Goal: Transaction & Acquisition: Obtain resource

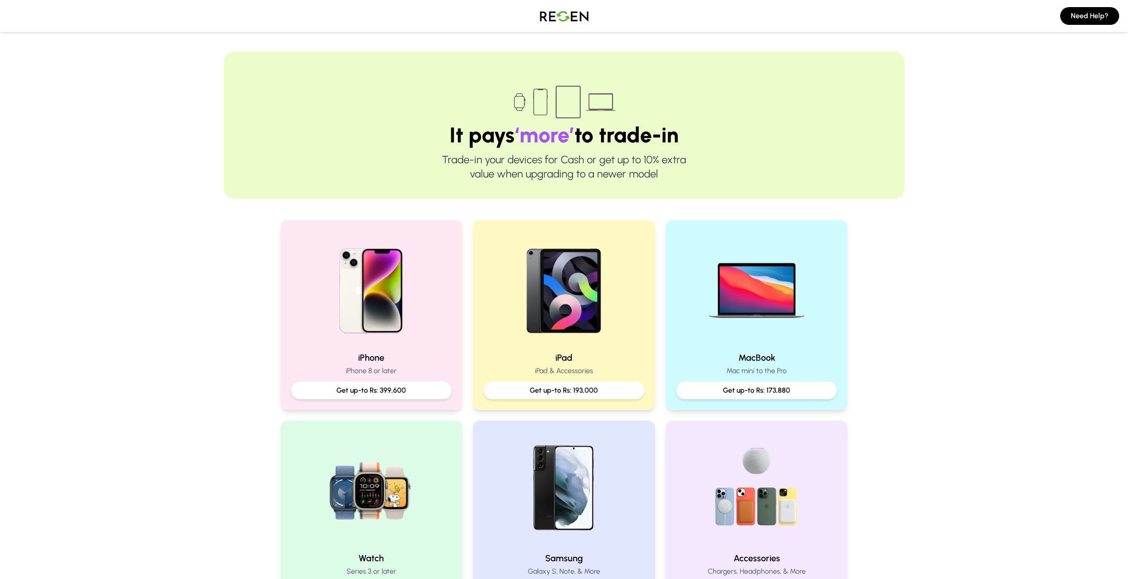
scroll to position [177, 0]
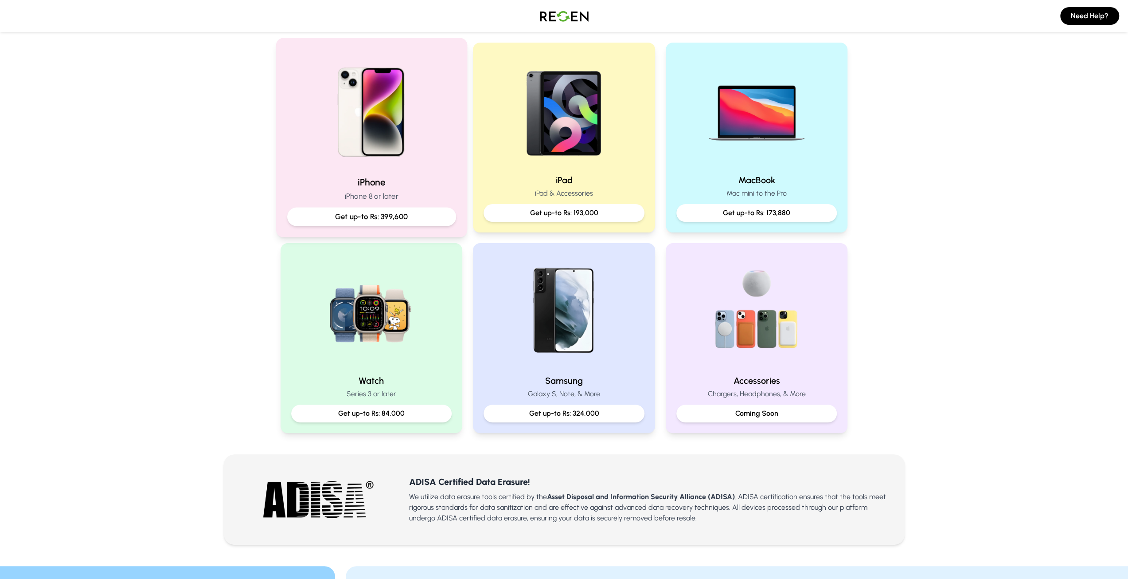
click at [383, 214] on p "Get up-to Rs: 399,600" at bounding box center [371, 216] width 154 height 11
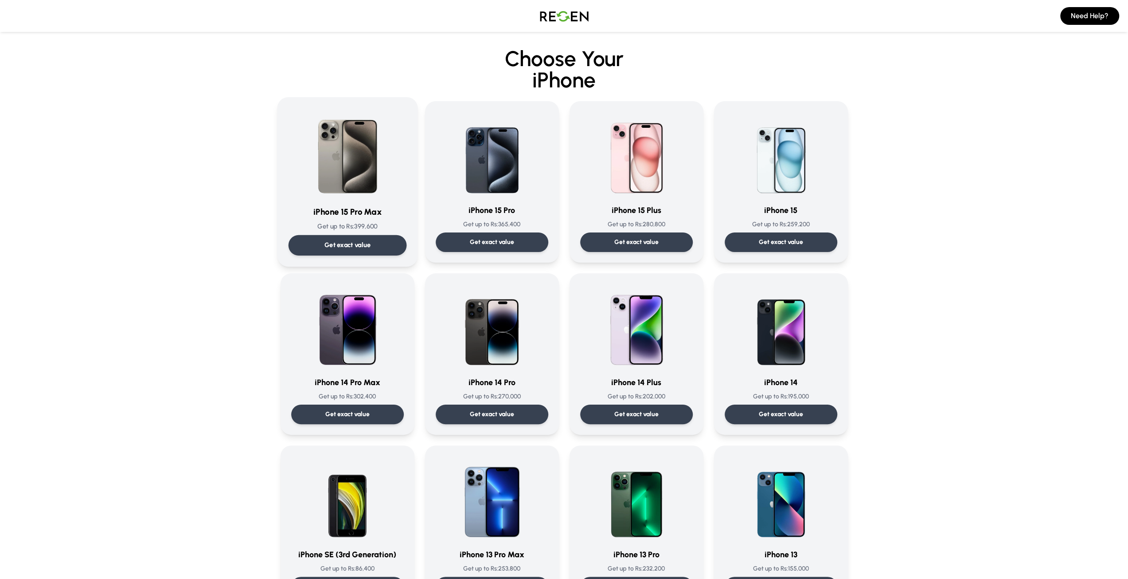
click at [360, 246] on p "Get exact value" at bounding box center [347, 244] width 47 height 9
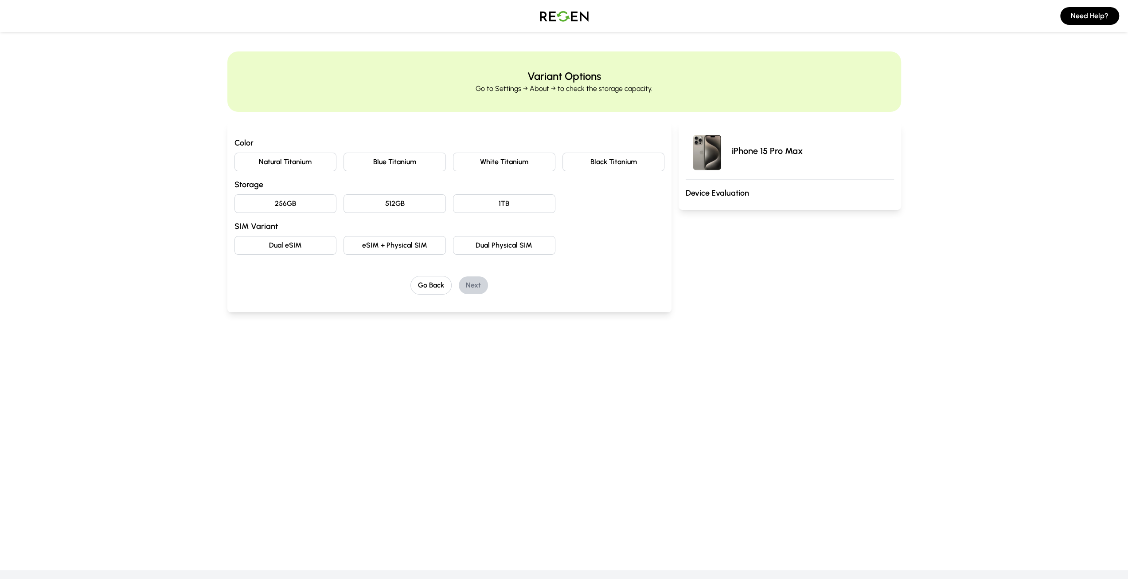
click at [271, 163] on button "Natural Titanium" at bounding box center [286, 161] width 102 height 19
click at [402, 205] on button "512GB" at bounding box center [395, 203] width 102 height 19
click at [385, 249] on button "eSIM + Physical SIM" at bounding box center [395, 245] width 102 height 19
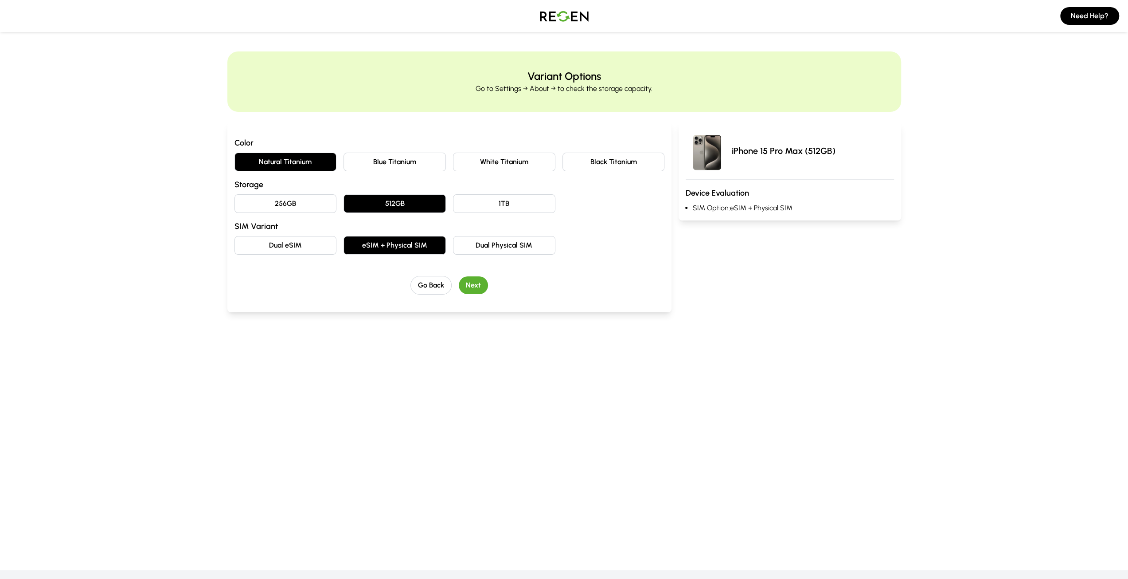
click at [473, 284] on button "Next" at bounding box center [473, 285] width 29 height 18
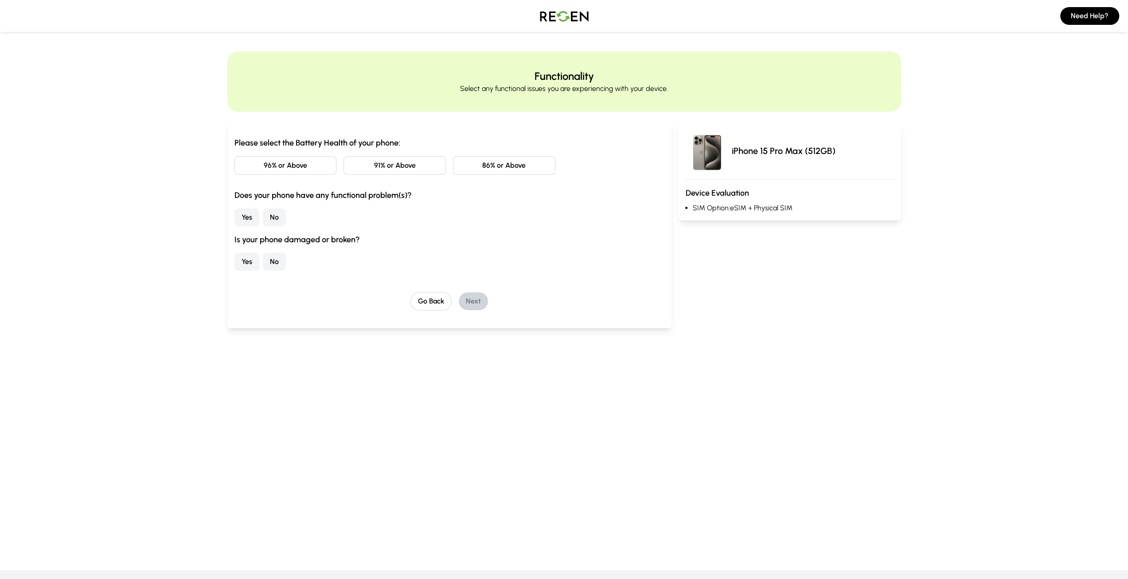
click at [388, 168] on button "91% or Above" at bounding box center [395, 165] width 102 height 19
click at [272, 214] on button "No" at bounding box center [274, 217] width 23 height 18
click at [276, 258] on button "No" at bounding box center [274, 262] width 23 height 18
click at [463, 299] on button "Next" at bounding box center [473, 301] width 29 height 18
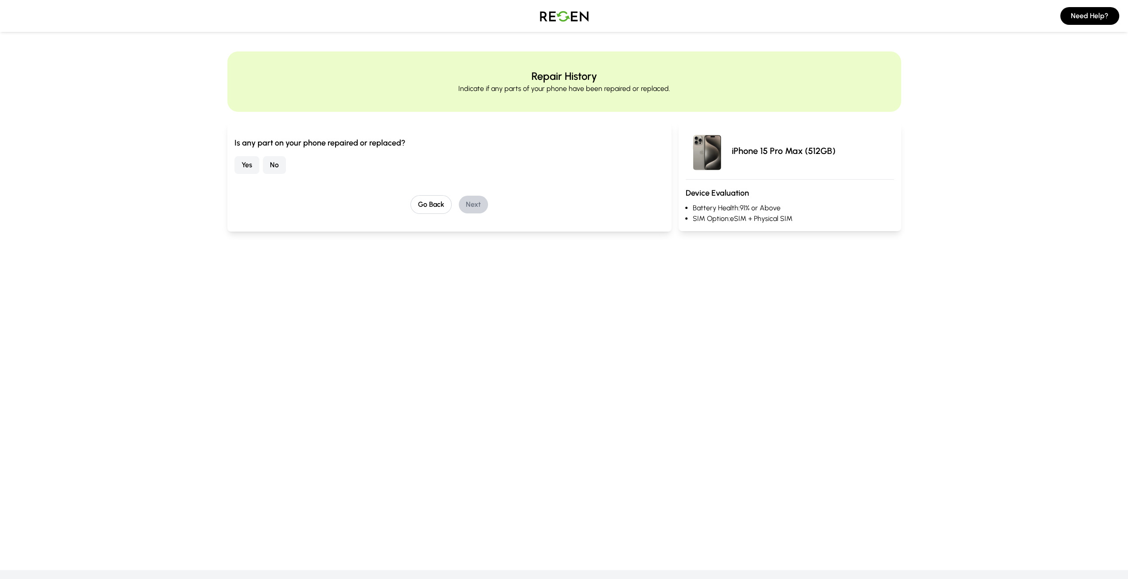
click at [277, 164] on button "No" at bounding box center [274, 165] width 23 height 18
click at [469, 207] on button "Next" at bounding box center [473, 204] width 29 height 18
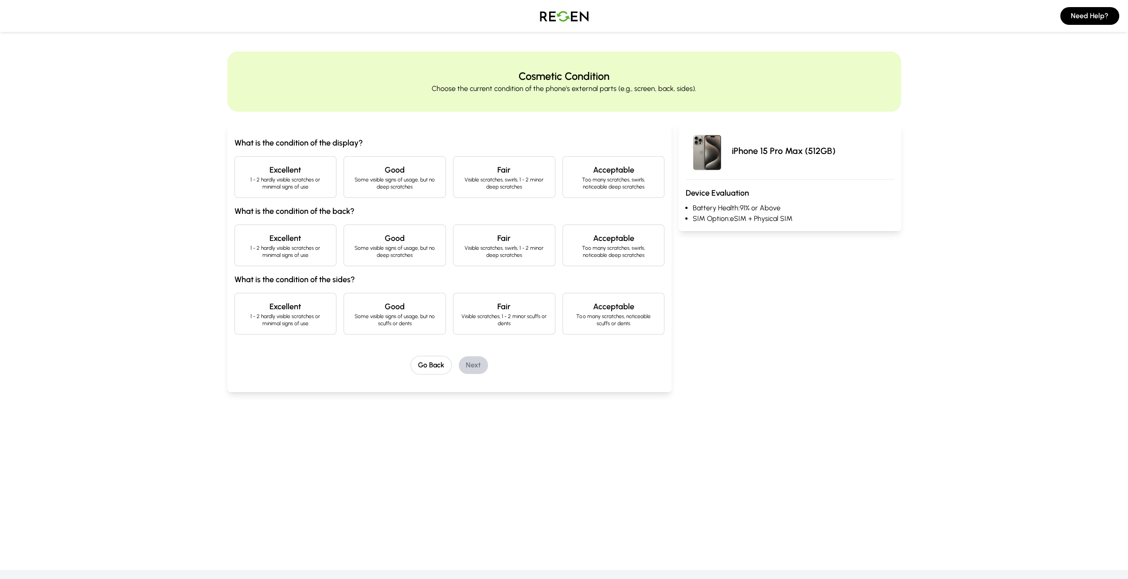
click at [299, 170] on h4 "Excellent" at bounding box center [285, 170] width 87 height 12
click at [286, 243] on h4 "Excellent" at bounding box center [285, 238] width 87 height 12
click at [293, 311] on h4 "Excellent" at bounding box center [285, 306] width 87 height 12
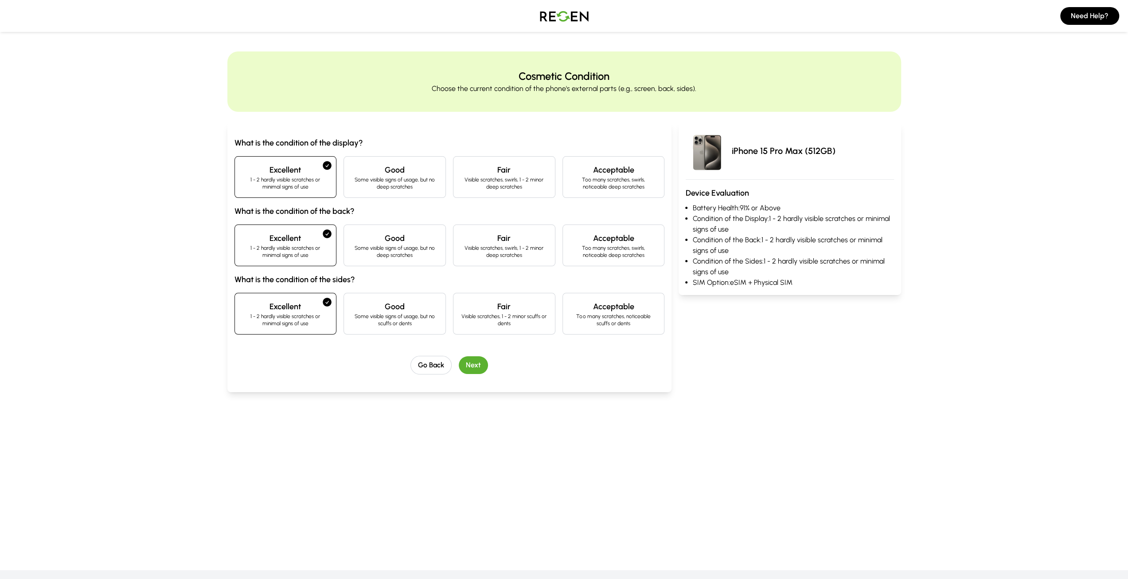
click at [473, 359] on button "Next" at bounding box center [473, 365] width 29 height 18
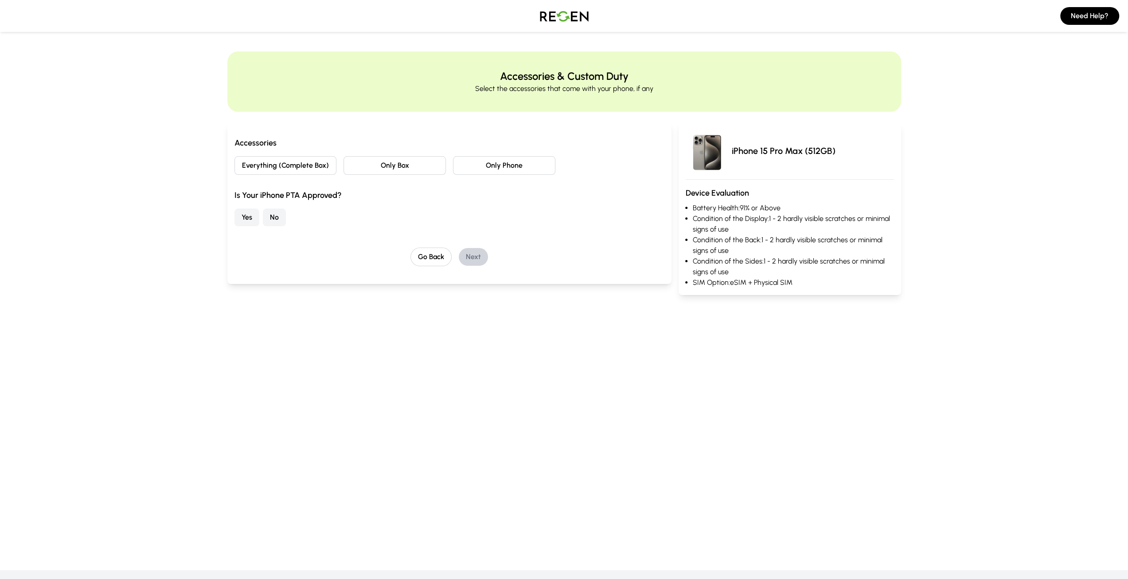
click at [276, 166] on button "Everything (Complete Box)" at bounding box center [286, 165] width 102 height 19
click at [273, 216] on button "No" at bounding box center [274, 217] width 23 height 18
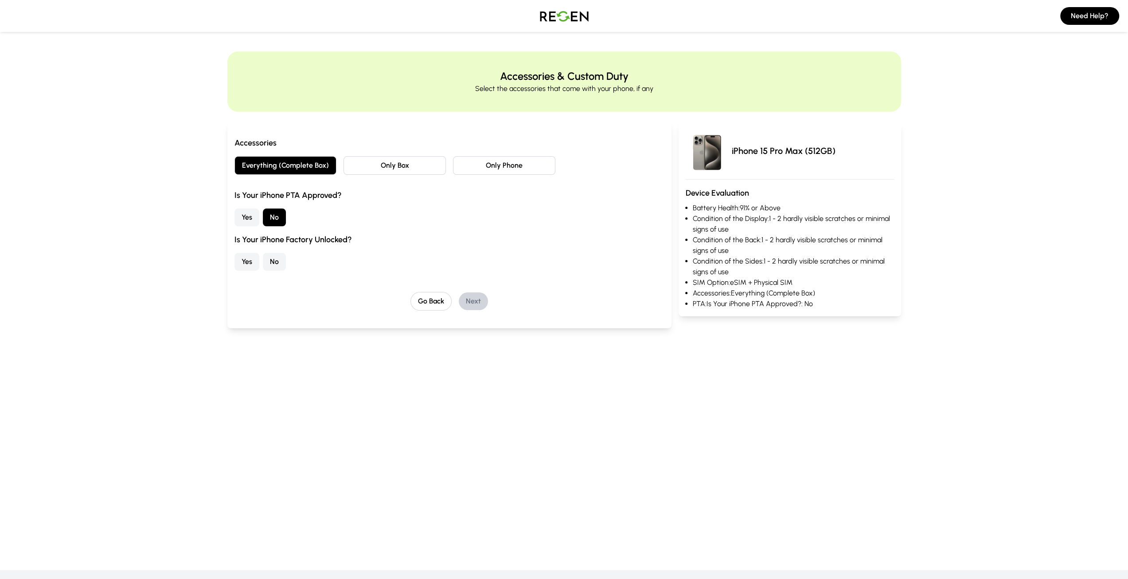
click at [246, 263] on button "Yes" at bounding box center [247, 262] width 25 height 18
click at [472, 301] on button "Next" at bounding box center [473, 301] width 29 height 18
